Goal: Task Accomplishment & Management: Manage account settings

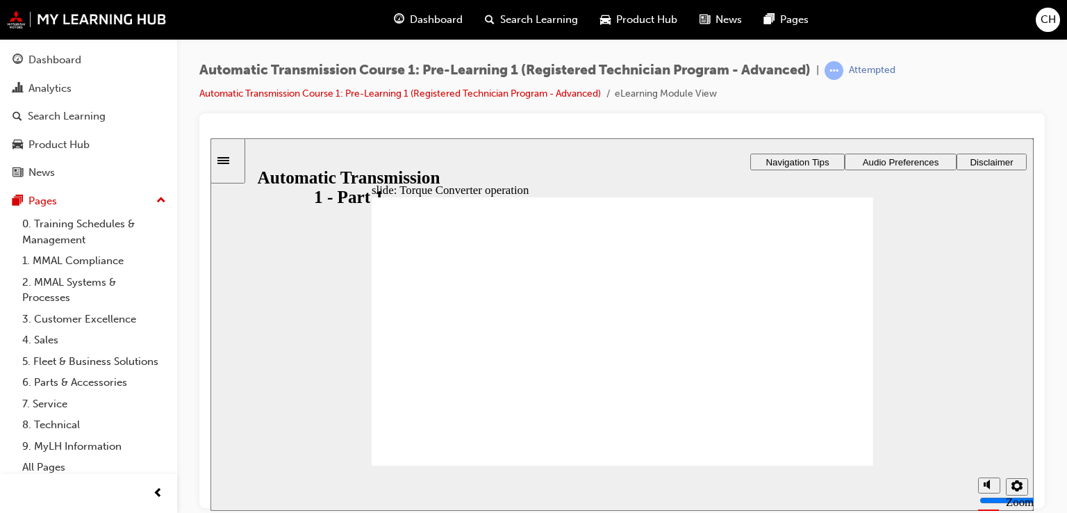
scroll to position [22, 0]
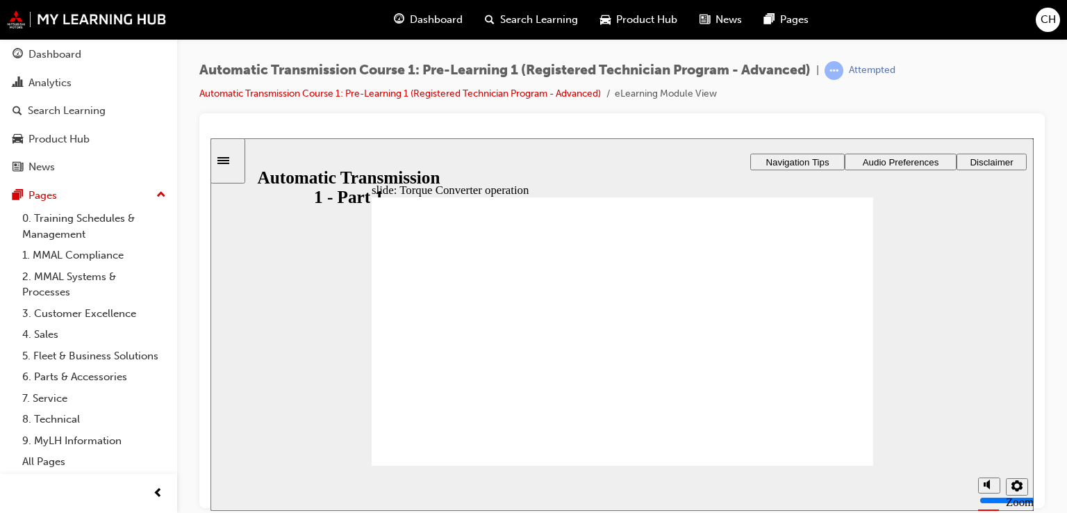
drag, startPoint x: 0, startPoint y: 0, endPoint x: 1064, endPoint y: 15, distance: 1064.5
click at [1064, 15] on div "Dashboard Search Learning Product Hub News Pages CH" at bounding box center [533, 20] width 1067 height 40
click at [1045, 17] on span "CH" at bounding box center [1048, 20] width 15 height 16
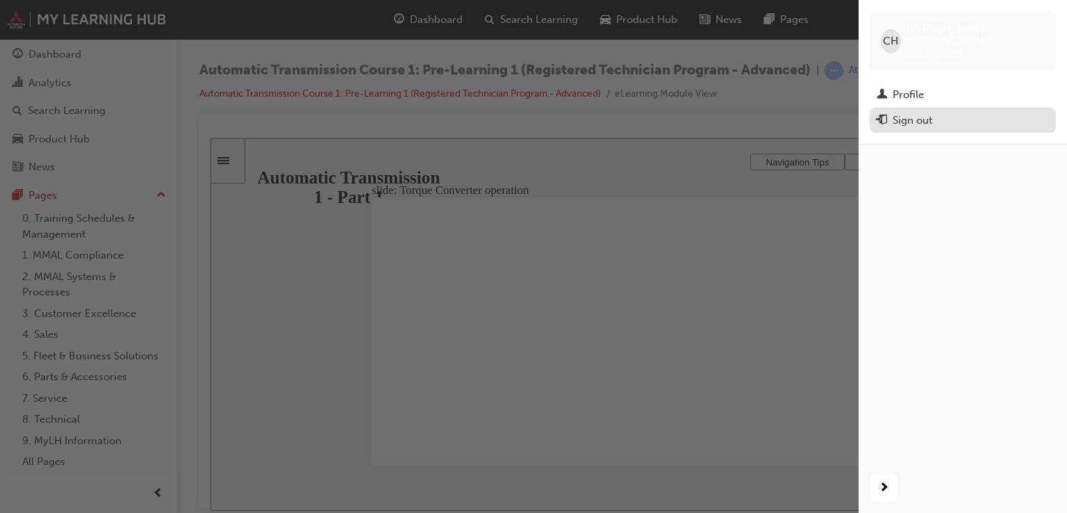
click at [916, 113] on div "Sign out" at bounding box center [913, 121] width 40 height 16
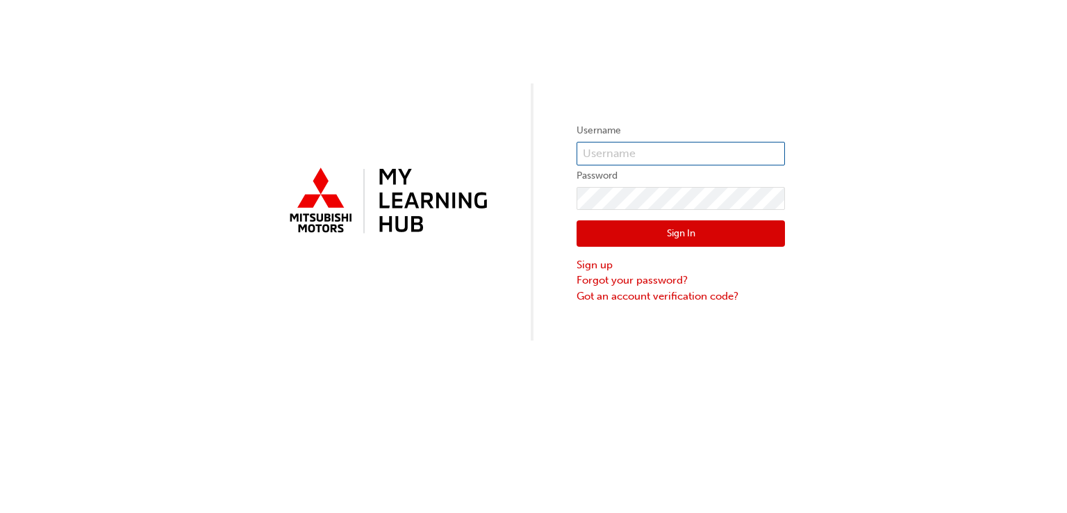
click at [654, 151] on input "text" at bounding box center [681, 154] width 208 height 24
type input "0005951326"
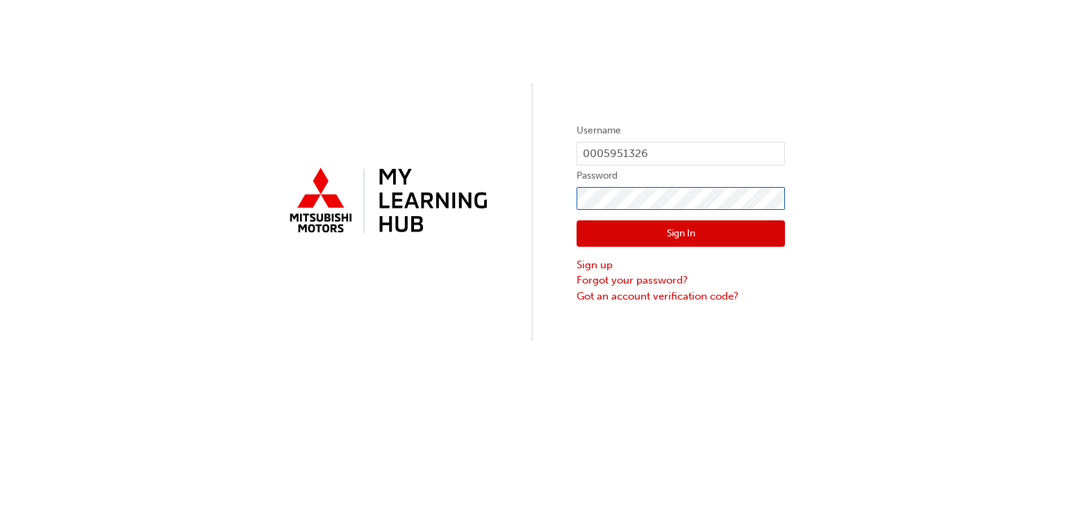
click button "Sign In" at bounding box center [681, 233] width 208 height 26
